Goal: Obtain resource: Download file/media

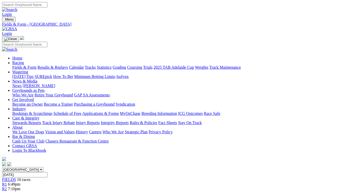
scroll to position [631, 0]
click at [43, 167] on select "[GEOGRAPHIC_DATA] [GEOGRAPHIC_DATA] [GEOGRAPHIC_DATA] [GEOGRAPHIC_DATA] [GEOGRA…" at bounding box center [22, 169] width 41 height 5
select select "SA"
click at [19, 167] on select "[GEOGRAPHIC_DATA] [GEOGRAPHIC_DATA] [GEOGRAPHIC_DATA] [GEOGRAPHIC_DATA] [GEOGRA…" at bounding box center [22, 169] width 41 height 5
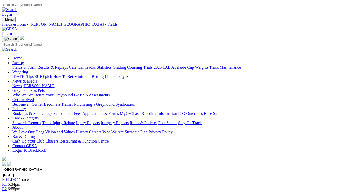
click at [272, 67] on link "CSV (Excel)" at bounding box center [266, 65] width 21 height 4
